Goal: Task Accomplishment & Management: Complete application form

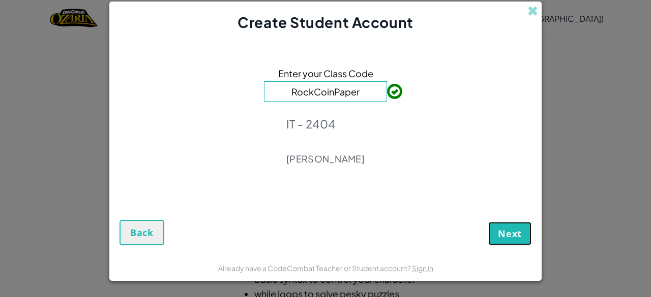
click at [510, 231] on span "Next" at bounding box center [510, 234] width 24 height 12
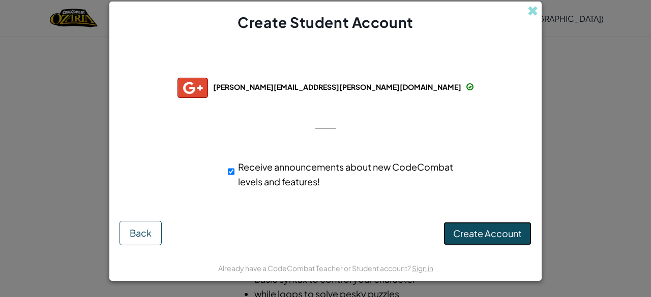
click at [492, 233] on span "Create Account" at bounding box center [487, 234] width 69 height 12
click at [494, 227] on button "Create Account" at bounding box center [487, 233] width 88 height 23
click at [500, 230] on button "Create Account" at bounding box center [487, 233] width 88 height 23
click at [475, 236] on button "Create Account" at bounding box center [487, 233] width 88 height 23
click at [499, 229] on button "Create Account" at bounding box center [487, 233] width 88 height 23
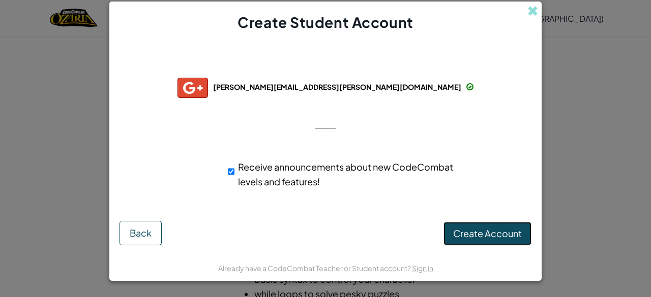
click at [499, 232] on button "Create Account" at bounding box center [487, 233] width 88 height 23
click at [509, 235] on button "Create Account" at bounding box center [487, 233] width 88 height 23
click at [508, 236] on button "Create Account" at bounding box center [487, 233] width 88 height 23
click at [489, 239] on button "Create Account" at bounding box center [487, 233] width 88 height 23
click at [486, 234] on button "Create Account" at bounding box center [487, 233] width 88 height 23
